Goal: Check status: Check status

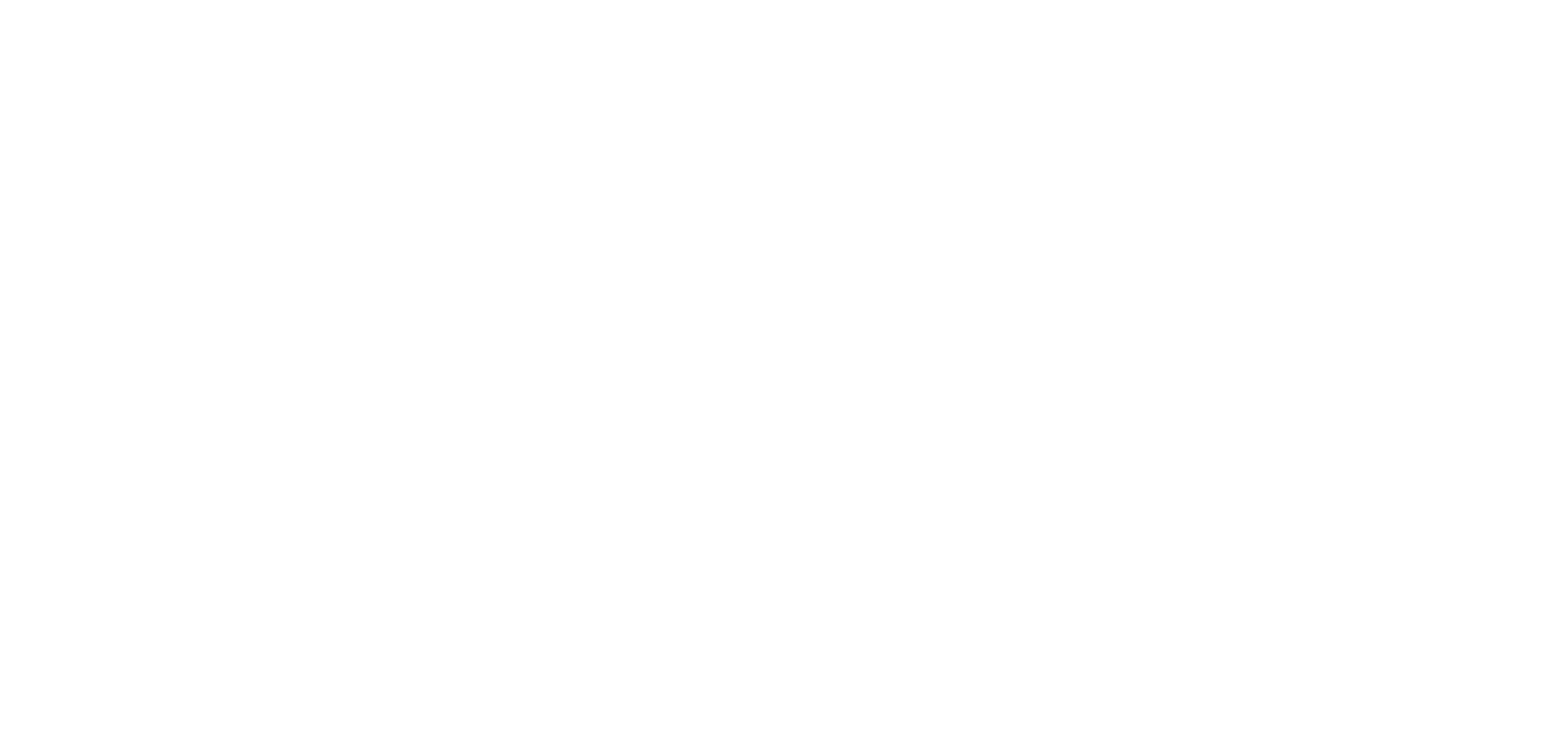
click at [1131, 0] on html at bounding box center [784, 0] width 1568 height 0
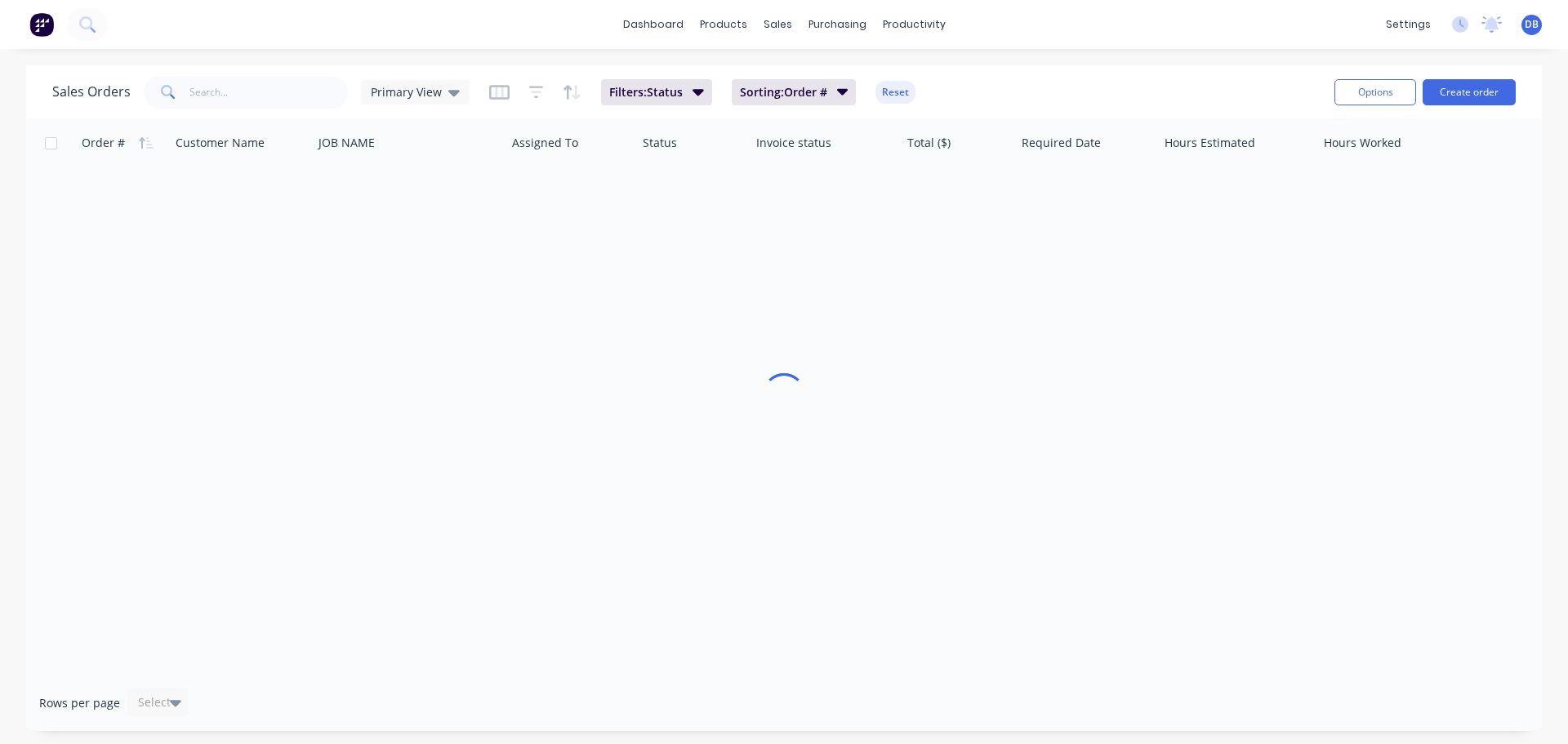
click at [1066, 286] on div at bounding box center [784, 397] width 1516 height 557
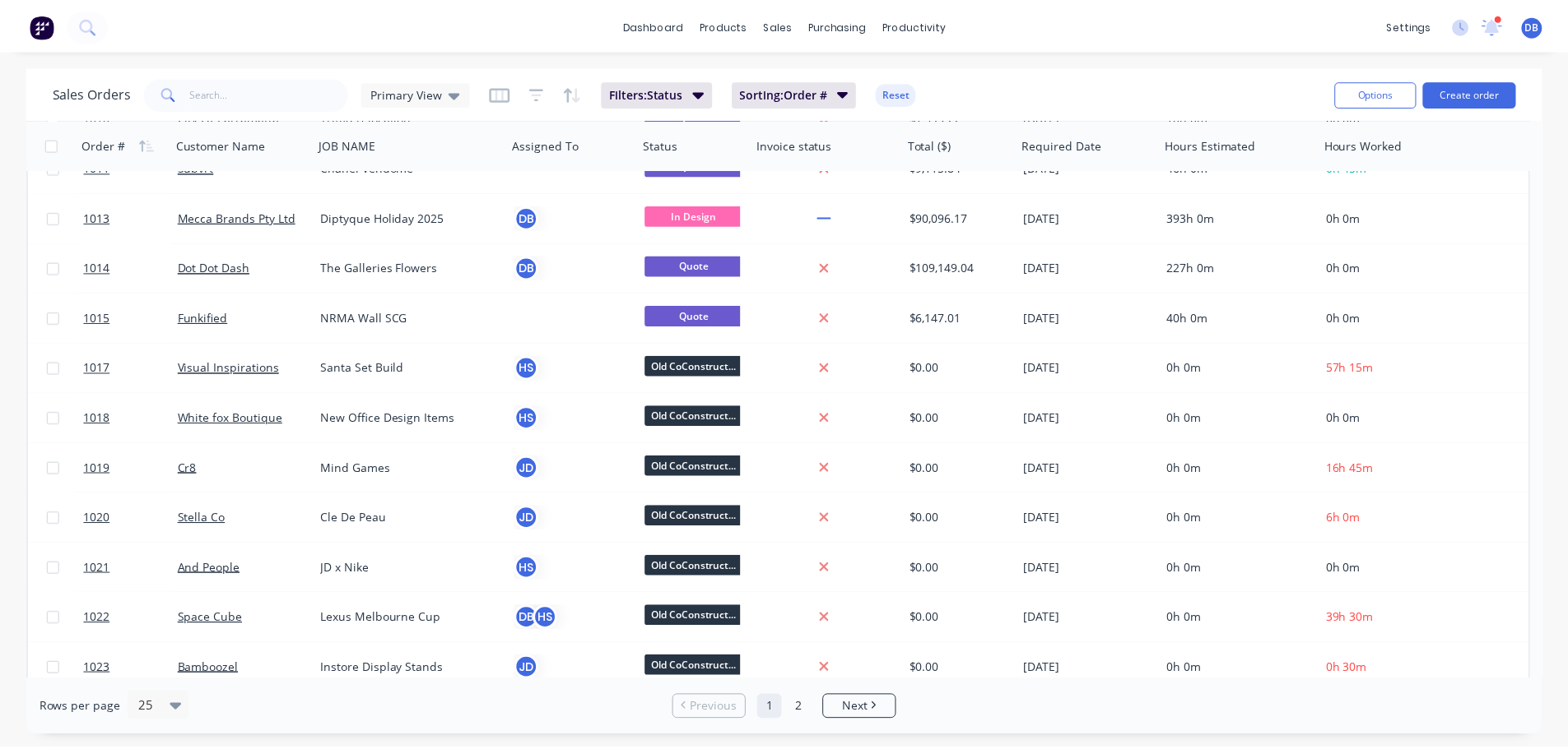
scroll to position [83, 0]
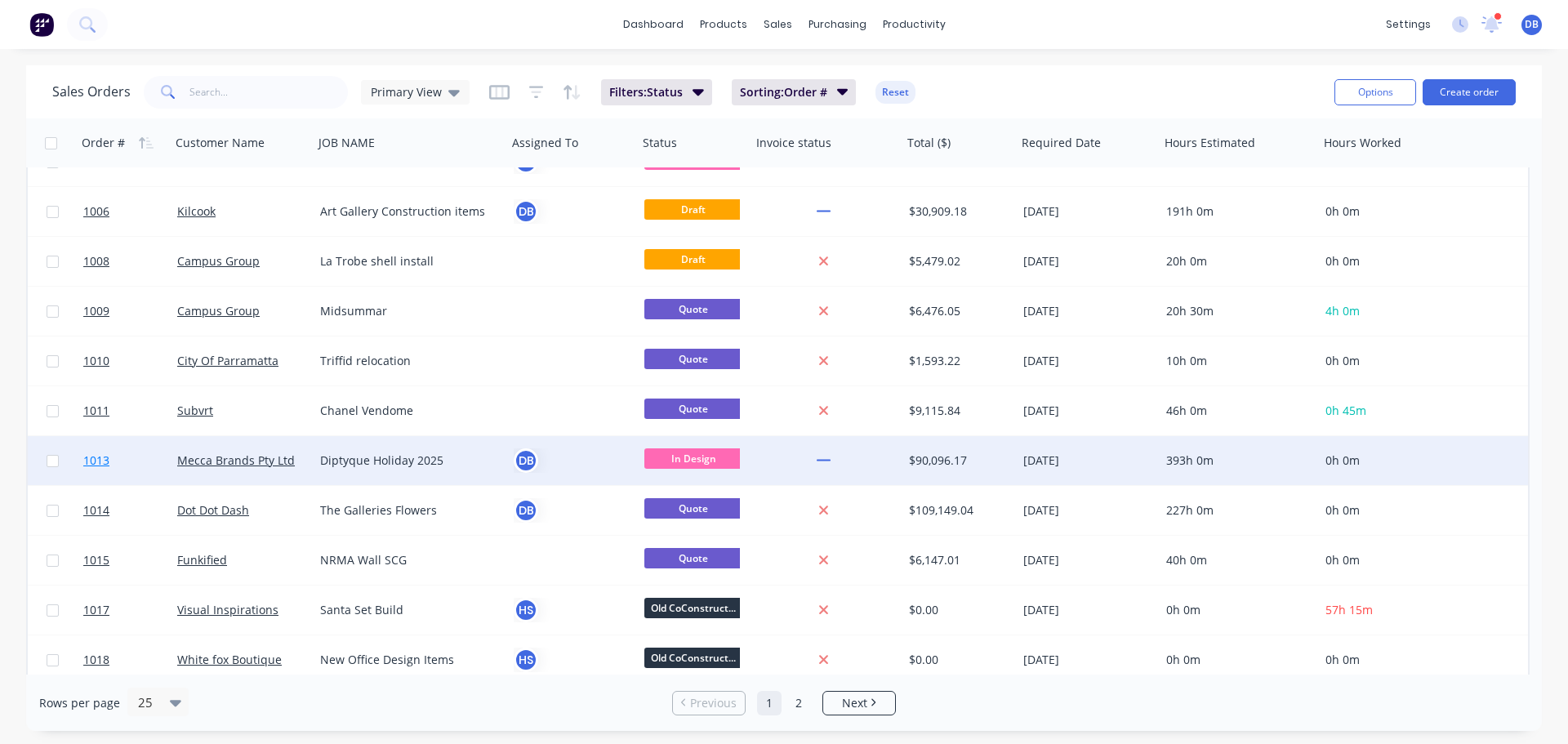
click at [132, 457] on link "1013" at bounding box center [131, 460] width 94 height 49
